Goal: Information Seeking & Learning: Learn about a topic

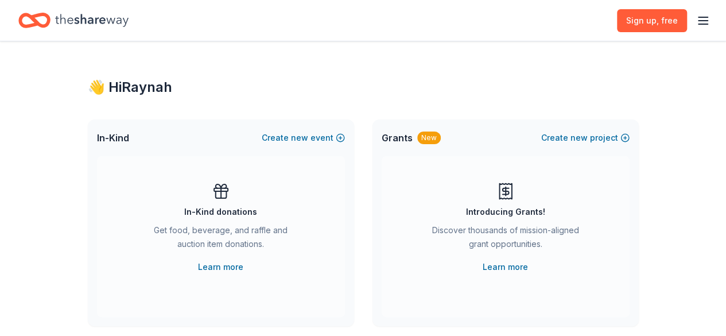
click at [696, 15] on icon "button" at bounding box center [703, 21] width 14 height 14
click at [87, 22] on icon "Home" at bounding box center [91, 20] width 73 height 13
click at [701, 19] on div "Sign up , free" at bounding box center [363, 20] width 726 height 41
click at [696, 21] on icon "button" at bounding box center [703, 21] width 14 height 14
drag, startPoint x: 561, startPoint y: 119, endPoint x: 547, endPoint y: 115, distance: 13.8
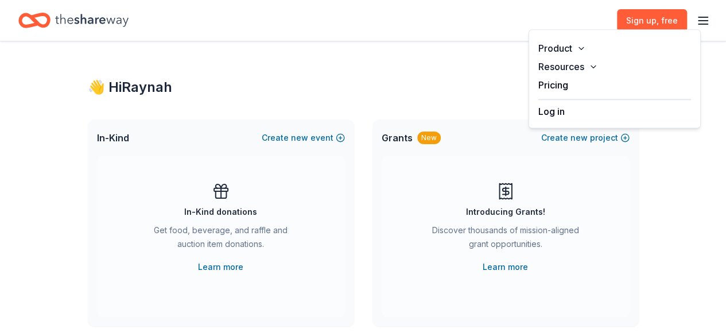
click at [560, 118] on div "Product Resources Pricing Log in" at bounding box center [615, 78] width 172 height 99
click at [545, 112] on button "Log in" at bounding box center [551, 111] width 26 height 14
click at [698, 24] on line "button" at bounding box center [702, 24] width 9 height 0
drag, startPoint x: 130, startPoint y: 87, endPoint x: 143, endPoint y: 93, distance: 14.6
click at [131, 87] on div "👋 Hi Raynah" at bounding box center [363, 87] width 551 height 18
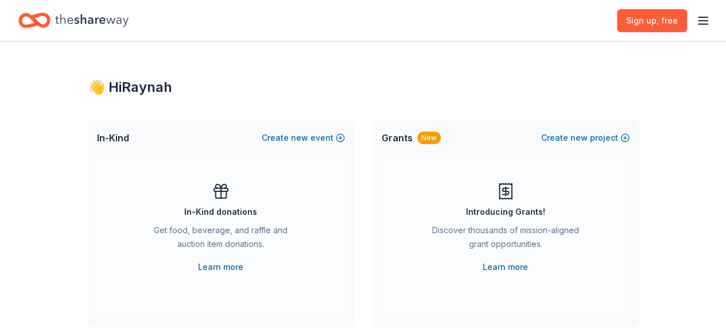
click at [126, 94] on div "👋 Hi Raynah" at bounding box center [363, 87] width 551 height 18
click at [75, 24] on icon "Home" at bounding box center [91, 21] width 73 height 24
click at [167, 89] on div "👋 Hi Raynah" at bounding box center [363, 87] width 551 height 18
click at [696, 15] on icon "button" at bounding box center [703, 21] width 14 height 14
click at [569, 49] on button "Product" at bounding box center [614, 48] width 171 height 18
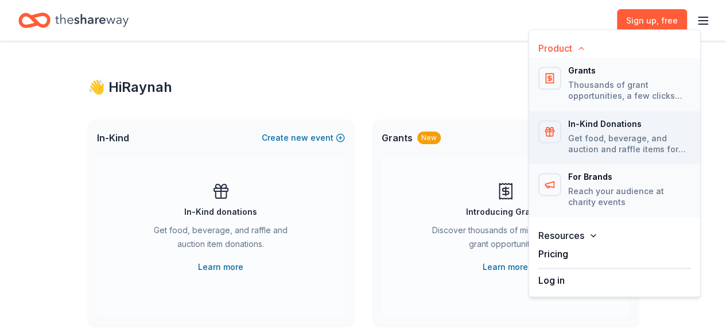
click at [581, 133] on p "Get food, beverage, and auction and raffle items for your events" at bounding box center [629, 144] width 123 height 22
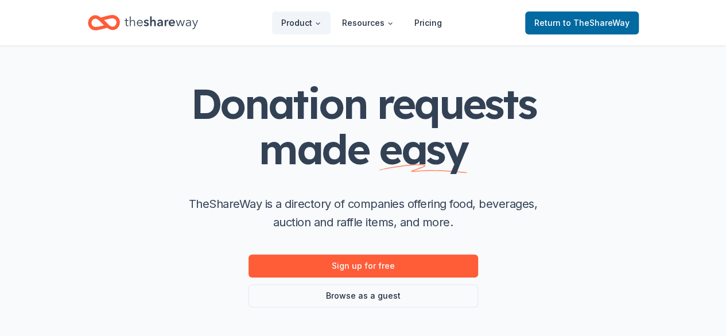
scroll to position [115, 0]
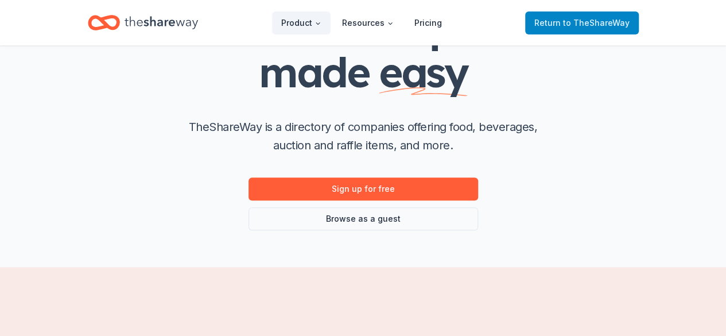
click at [618, 17] on span "Return to TheShareWay" at bounding box center [581, 23] width 95 height 14
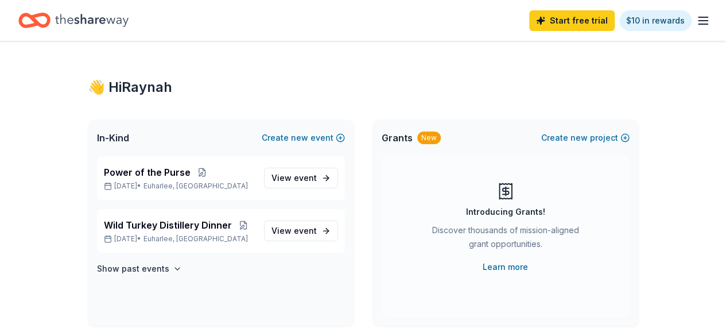
click at [698, 21] on line "button" at bounding box center [702, 21] width 9 height 0
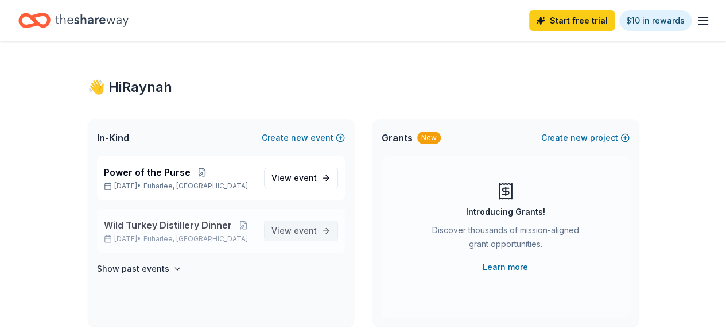
click at [293, 227] on span "View event" at bounding box center [293, 231] width 45 height 14
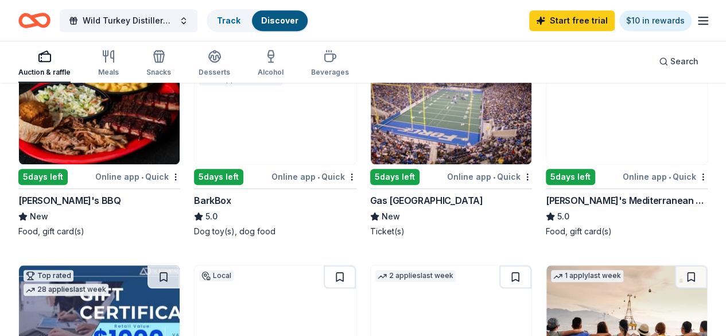
scroll to position [344, 0]
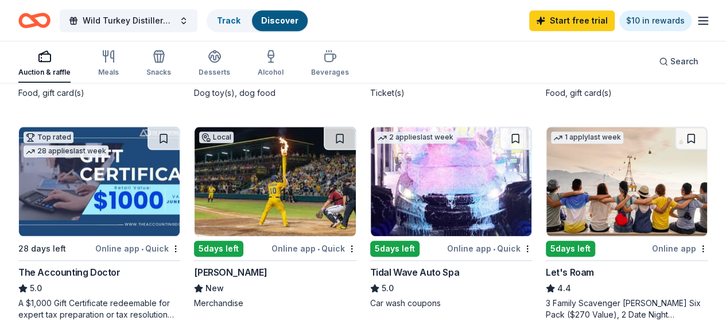
scroll to position [574, 0]
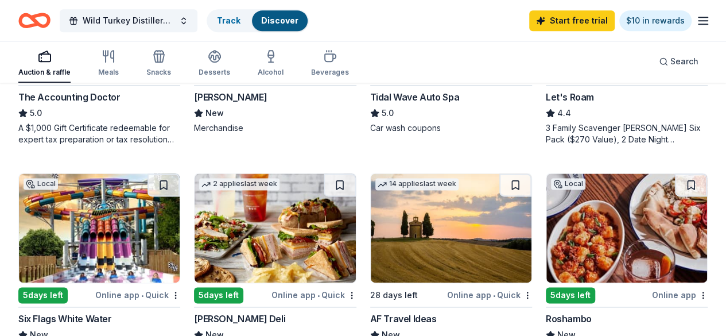
scroll to position [746, 0]
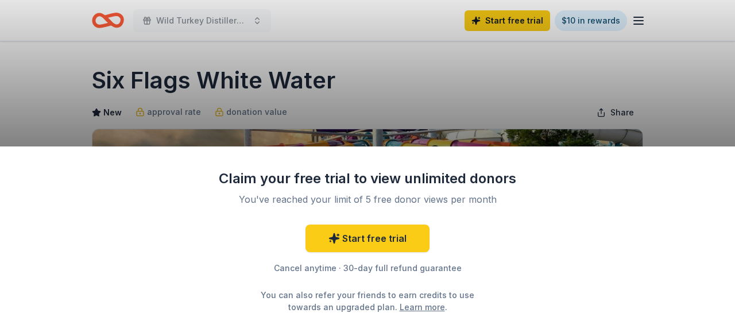
click at [254, 15] on div "Claim your free trial to view unlimited donors You've reached your limit of 5 f…" at bounding box center [367, 168] width 735 height 336
click at [253, 14] on div "Claim your free trial to view unlimited donors You've reached your limit of 5 f…" at bounding box center [367, 168] width 735 height 336
click at [204, 25] on div "Claim your free trial to view unlimited donors You've reached your limit of 5 f…" at bounding box center [367, 168] width 735 height 336
